Goal: Task Accomplishment & Management: Manage account settings

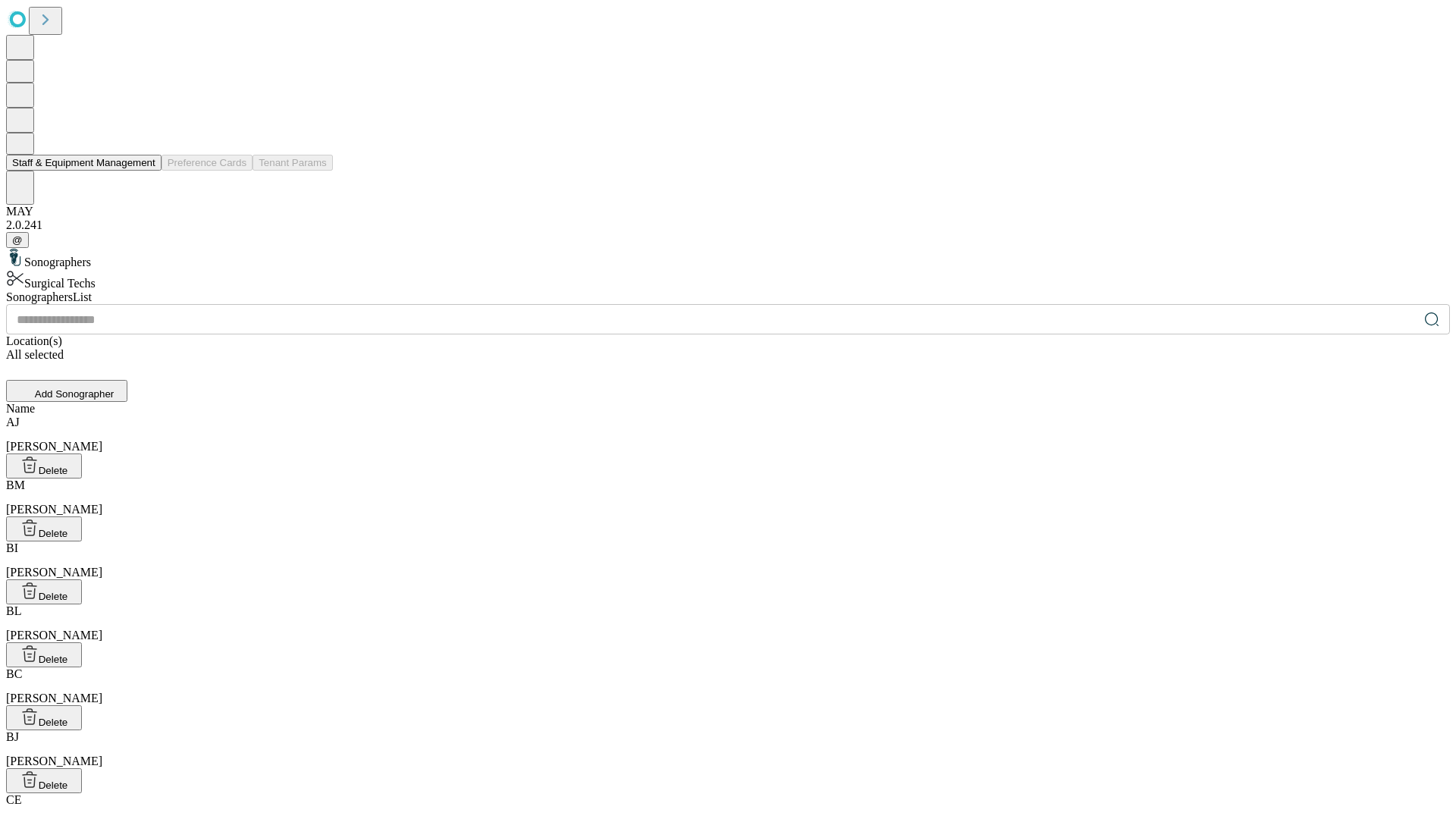
click at [144, 170] on button "Staff & Equipment Management" at bounding box center [84, 162] width 156 height 16
